Goal: Transaction & Acquisition: Purchase product/service

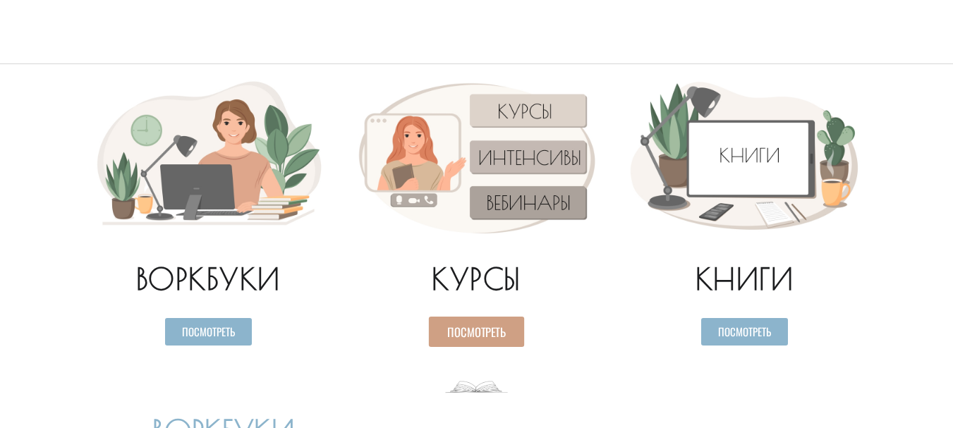
click at [511, 334] on link "Посмотреть" at bounding box center [476, 332] width 95 height 30
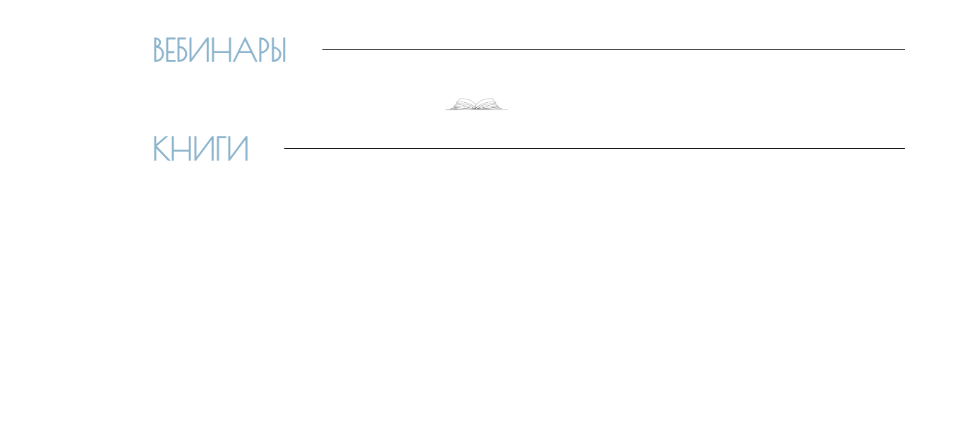
scroll to position [1943, 0]
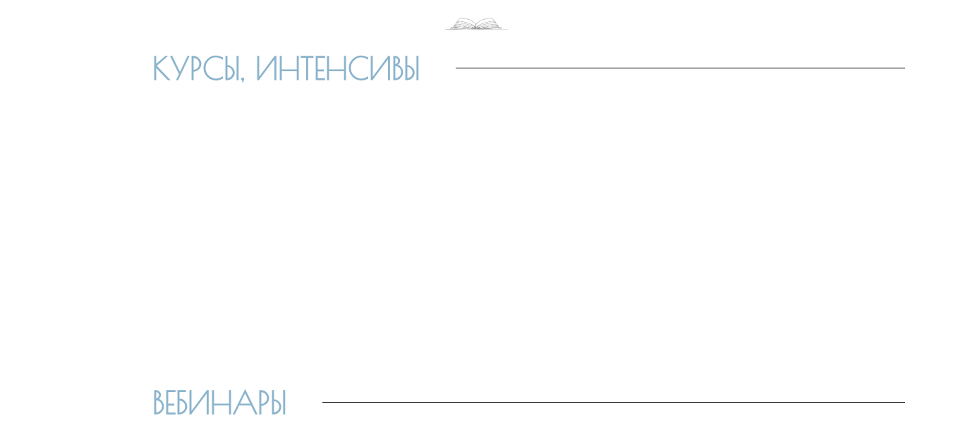
click at [517, 210] on div at bounding box center [477, 235] width 804 height 282
click at [414, 92] on div "КУРСЫ, ИНТЕНСИВЫ" at bounding box center [528, 68] width 752 height 52
click at [388, 75] on span "КУРСЫ, ИНТЕНСИВЫ" at bounding box center [286, 68] width 268 height 31
click at [469, 23] on img at bounding box center [476, 20] width 63 height 32
click at [494, 221] on div at bounding box center [477, 235] width 804 height 282
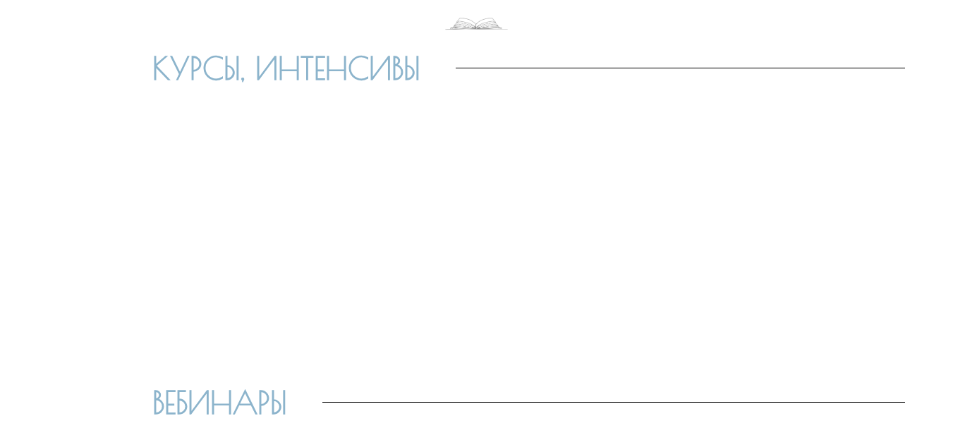
click at [419, 360] on div at bounding box center [477, 235] width 804 height 282
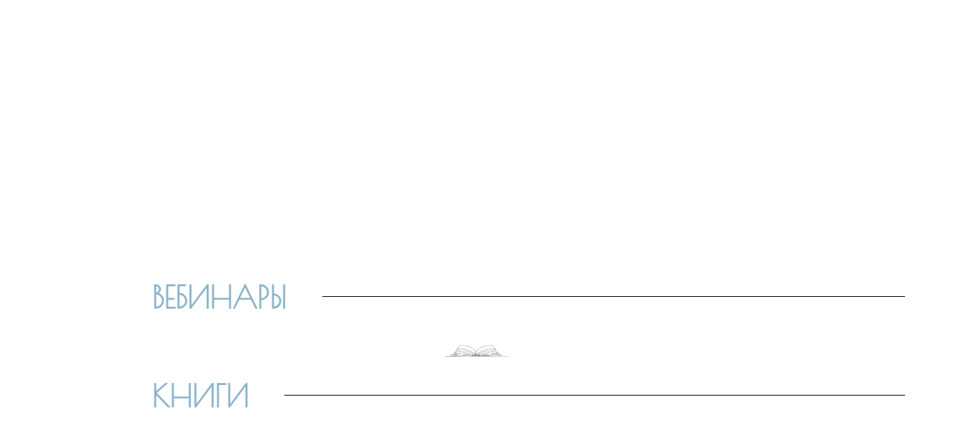
scroll to position [2225, 0]
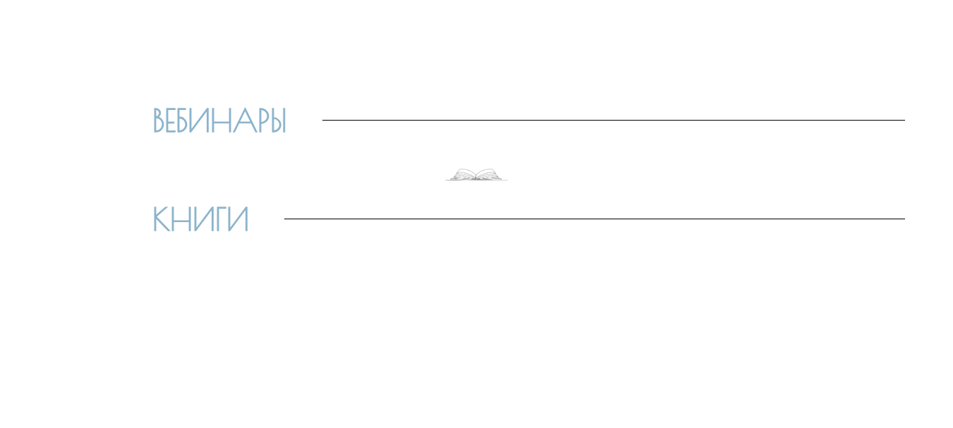
click at [481, 169] on img at bounding box center [476, 170] width 63 height 32
click at [273, 242] on div "КНИГИ" at bounding box center [528, 219] width 752 height 52
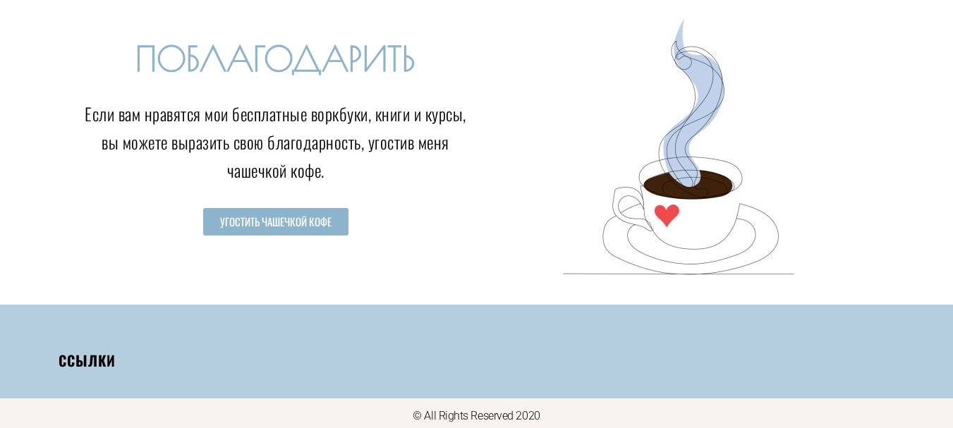
scroll to position [2775, 0]
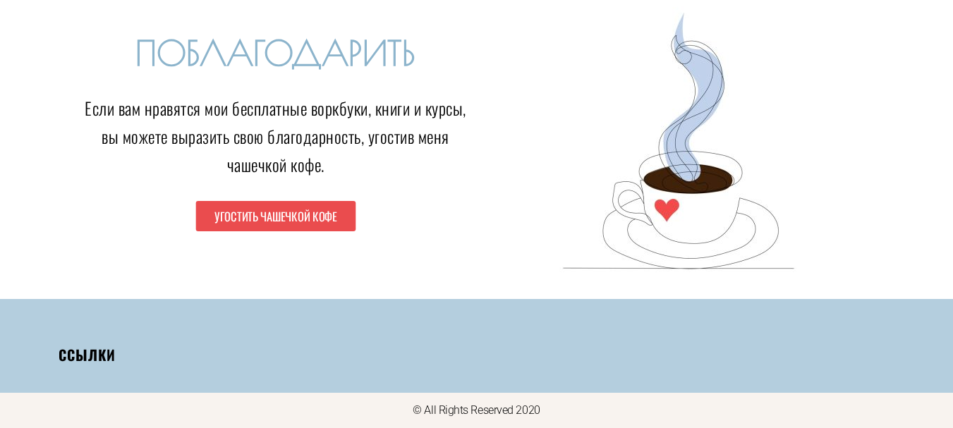
click at [318, 210] on span "Угостить чашечкой кофе" at bounding box center [275, 216] width 123 height 12
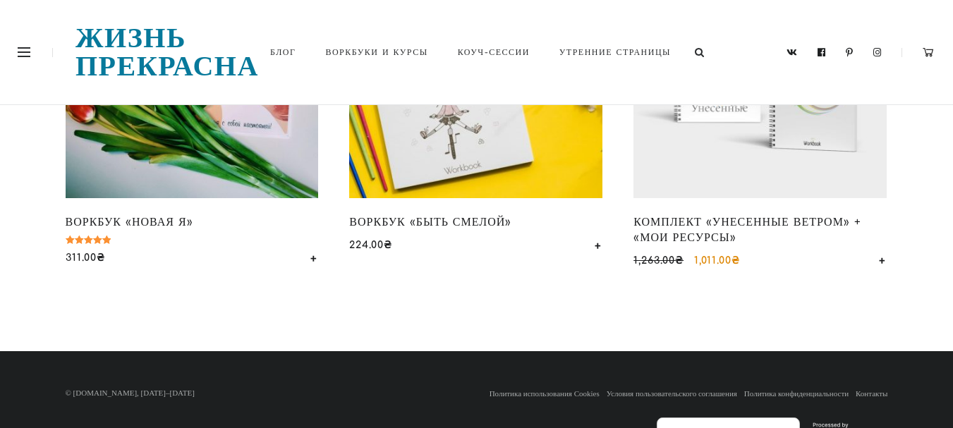
scroll to position [1199, 0]
